Goal: Task Accomplishment & Management: Use online tool/utility

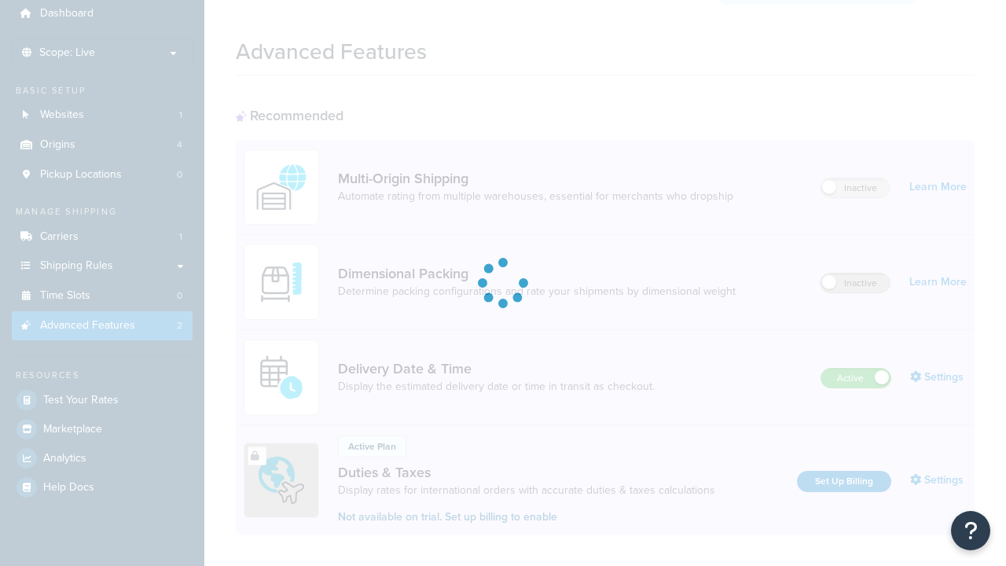
click at [855, 274] on label "Inactive" at bounding box center [855, 283] width 69 height 19
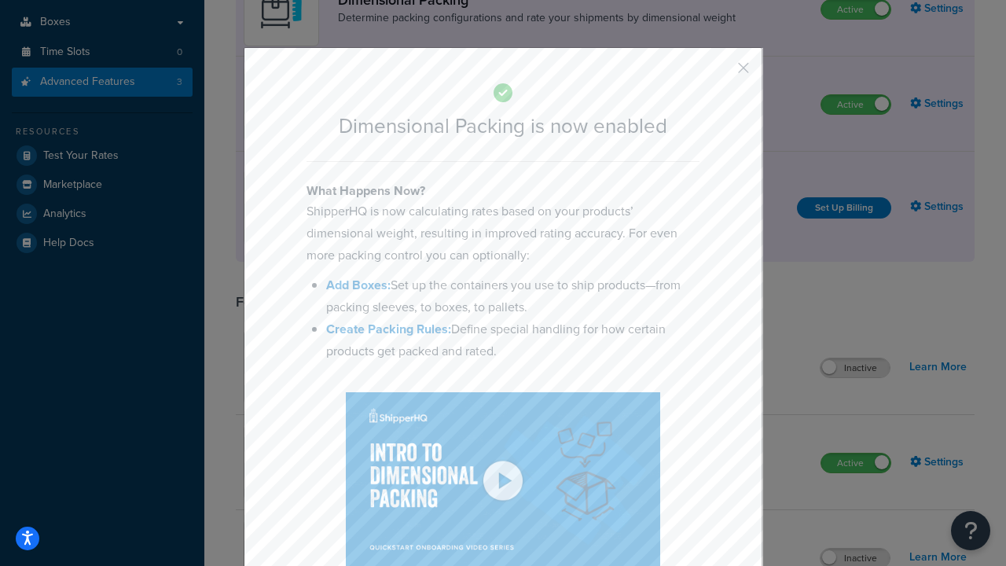
click at [720, 72] on button "button" at bounding box center [721, 74] width 4 height 4
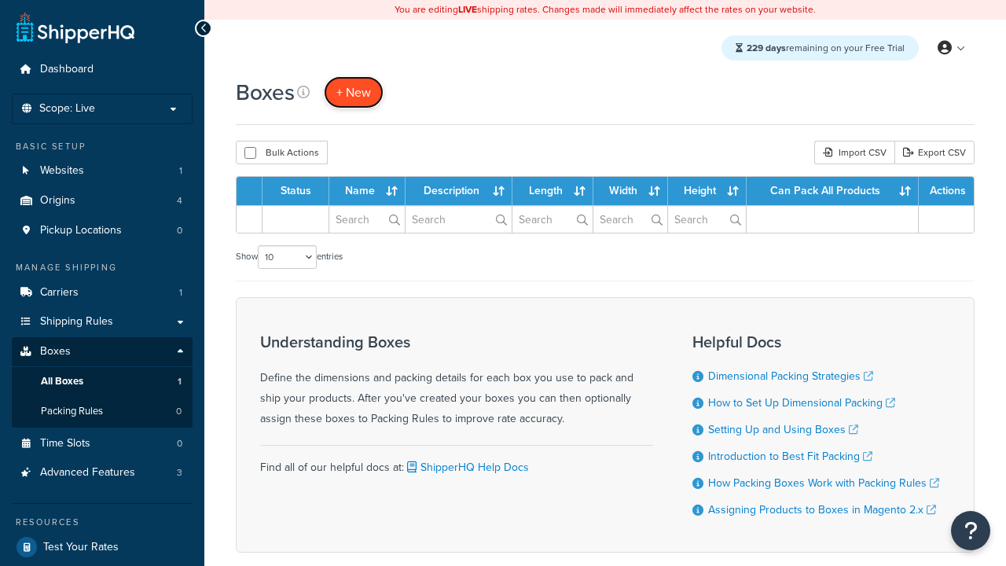
click at [354, 92] on span "+ New" at bounding box center [353, 92] width 35 height 18
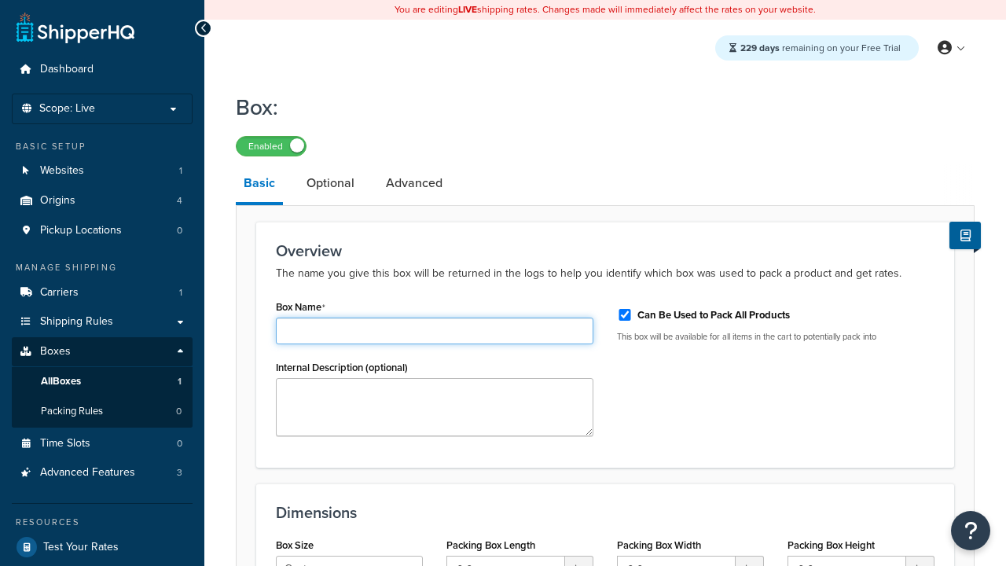
type input "Box1"
select select "usps_small"
type input "8.5"
type input "5"
type input "1.5"
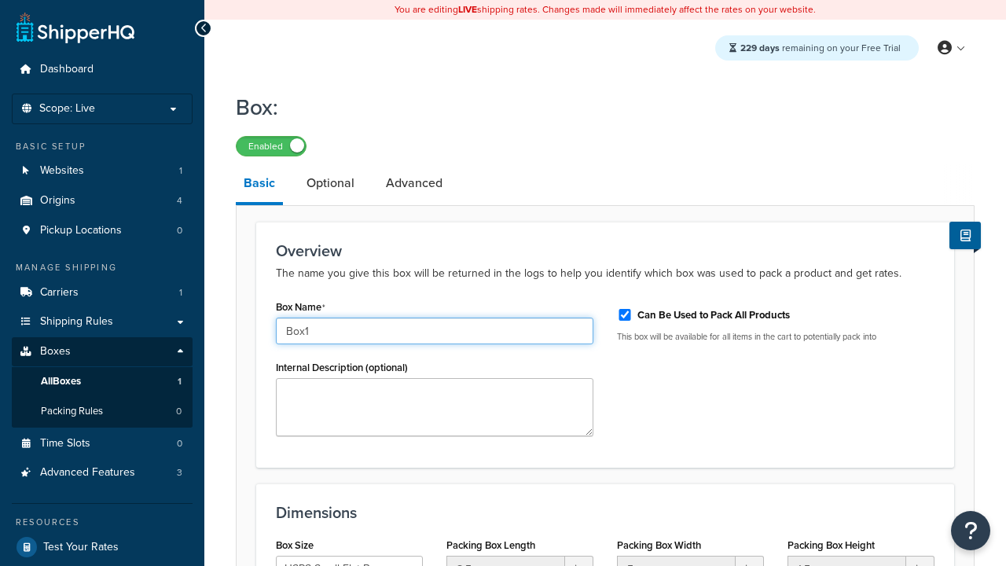
type input "Box1"
